Goal: Check status

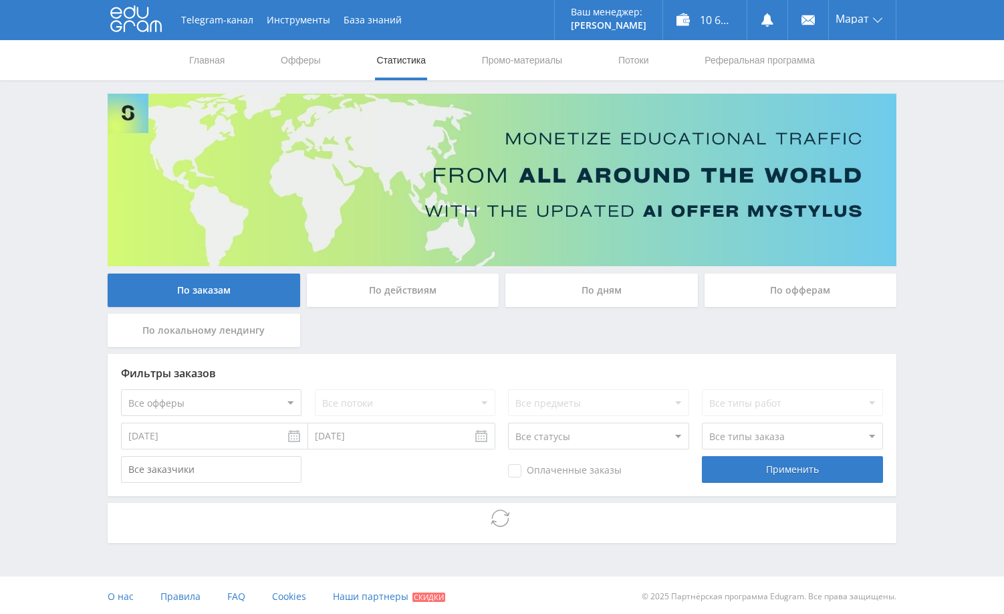
click at [936, 408] on div "Telegram-канал Инструменты База знаний Ваш менеджер: Alex Alex Online @edugram_…" at bounding box center [502, 308] width 1004 height 616
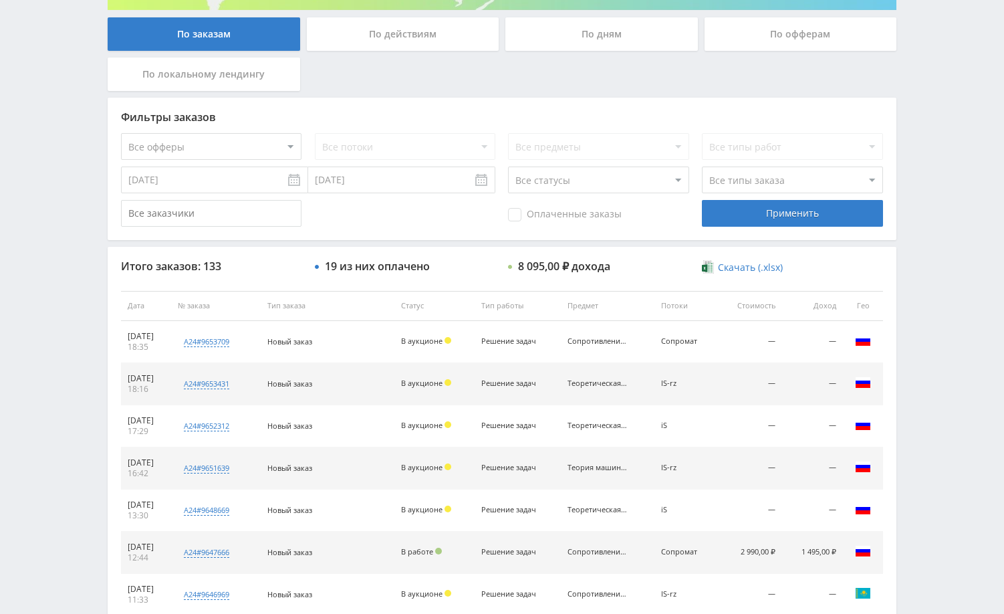
scroll to position [267, 0]
